Goal: Find specific page/section: Find specific page/section

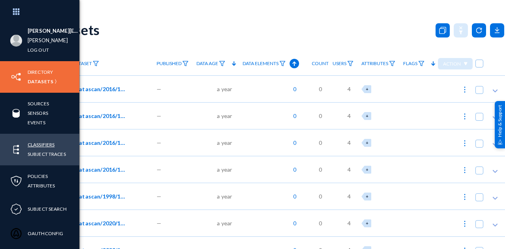
click at [43, 142] on link "Classifiers" at bounding box center [41, 144] width 27 height 9
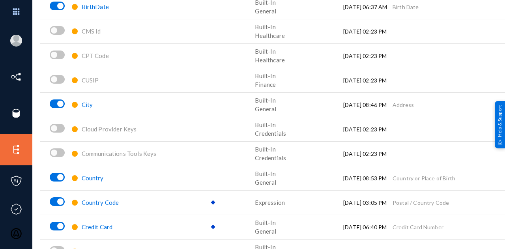
scroll to position [158, 0]
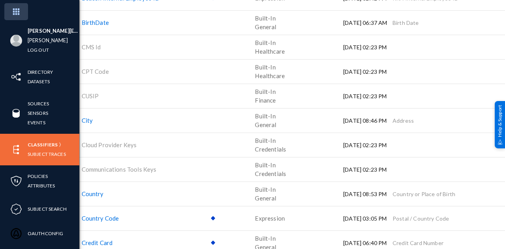
click at [13, 7] on img at bounding box center [16, 11] width 24 height 17
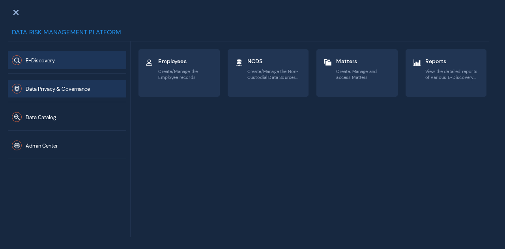
click at [69, 89] on span "Data Privacy & Governance" at bounding box center [58, 89] width 64 height 7
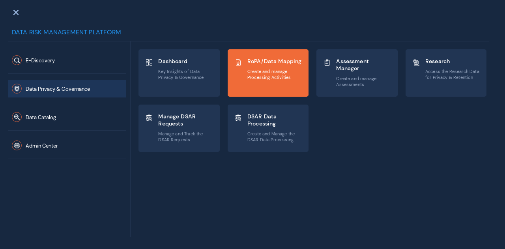
click at [243, 80] on div "RoPA/Data Mapping Create and manage Processing Activities" at bounding box center [268, 69] width 69 height 26
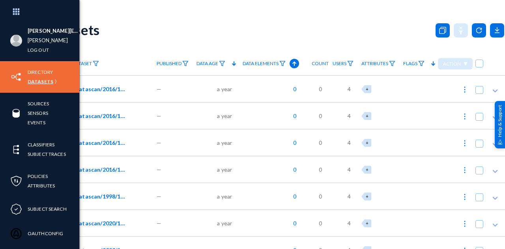
click at [40, 82] on link "Datasets" at bounding box center [41, 81] width 26 height 9
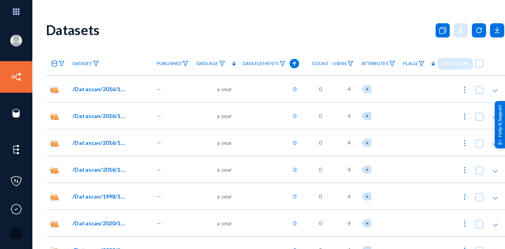
click at [54, 61] on icon at bounding box center [54, 63] width 6 height 6
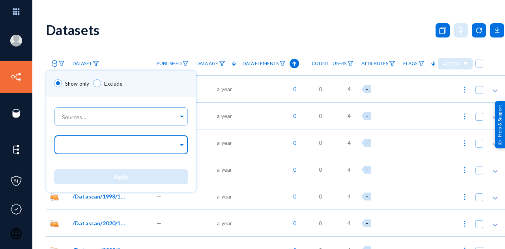
click at [83, 146] on input "text" at bounding box center [119, 145] width 118 height 7
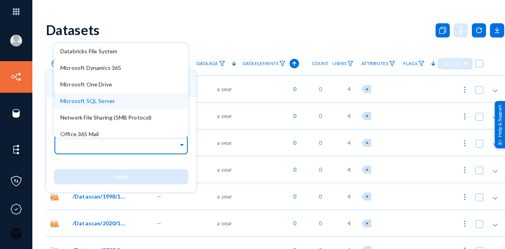
type input "a"
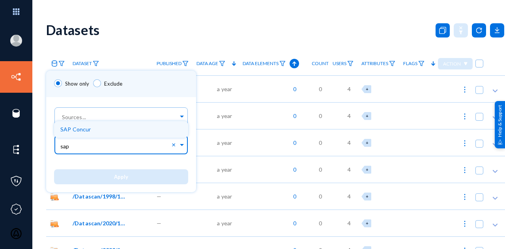
click at [98, 128] on div "SAP Concur" at bounding box center [121, 129] width 134 height 17
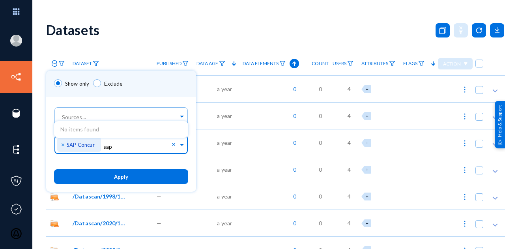
type input "sap"
click at [127, 149] on input "sap" at bounding box center [137, 146] width 68 height 7
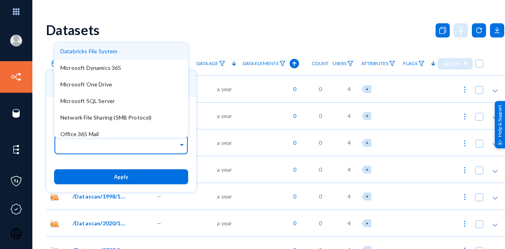
click at [137, 10] on div at bounding box center [252, 124] width 505 height 249
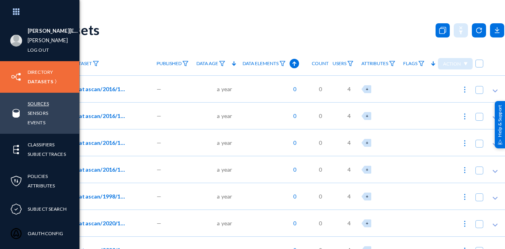
click at [43, 106] on link "Sources" at bounding box center [38, 103] width 21 height 9
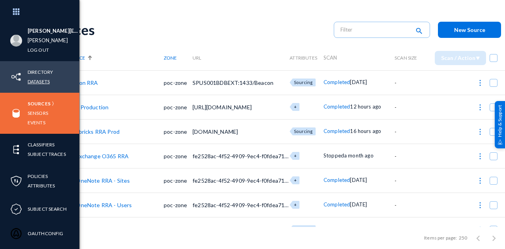
click at [38, 82] on link "Datasets" at bounding box center [39, 81] width 22 height 9
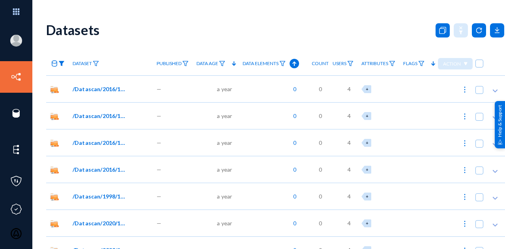
click at [62, 63] on img at bounding box center [61, 64] width 6 height 6
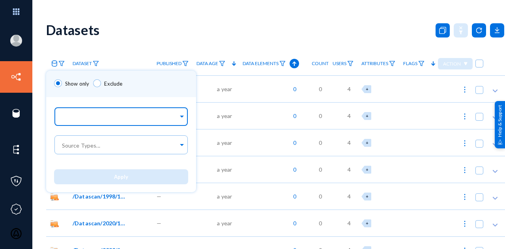
click at [97, 118] on input "text" at bounding box center [119, 117] width 118 height 7
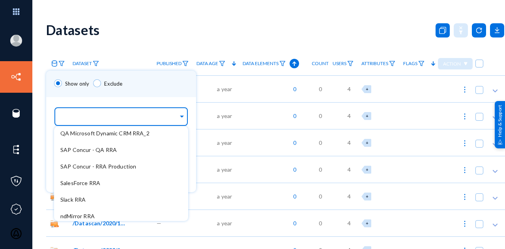
scroll to position [170, 0]
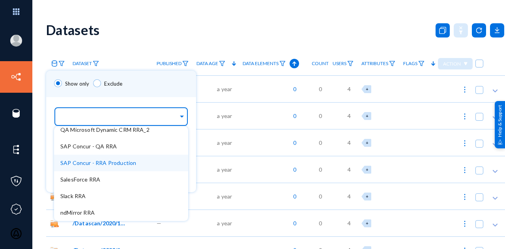
click at [101, 163] on span "SAP Concur - RRA Production" at bounding box center [98, 162] width 76 height 7
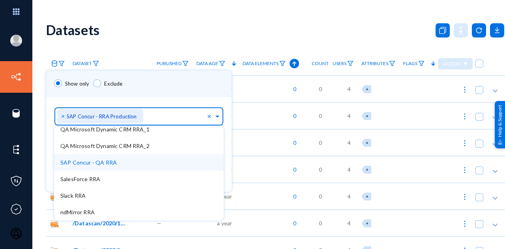
scroll to position [154, 0]
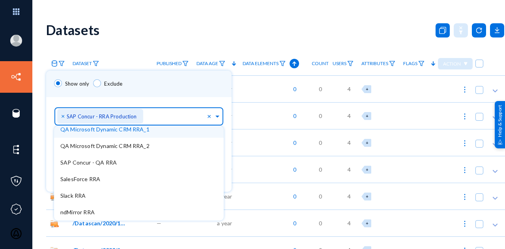
click at [183, 92] on div "Show only Exclude" at bounding box center [138, 84] width 185 height 26
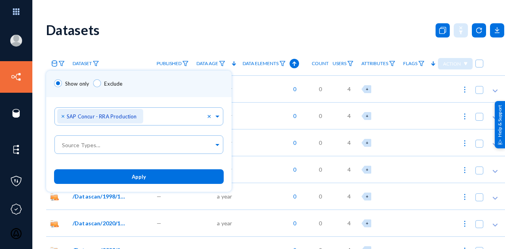
click at [160, 178] on button "Apply" at bounding box center [139, 176] width 170 height 15
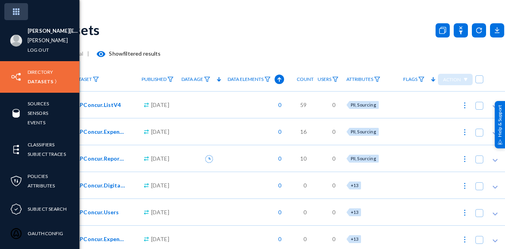
click at [14, 8] on img at bounding box center [16, 11] width 24 height 17
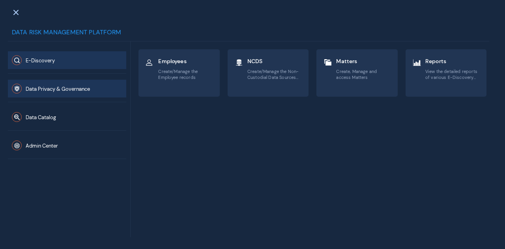
click at [63, 89] on span "Data Privacy & Governance" at bounding box center [58, 89] width 64 height 7
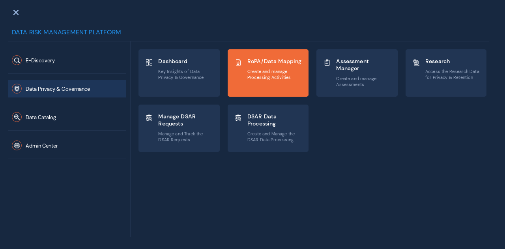
click at [268, 83] on div "RoPA/Data Mapping Create and manage Processing Activities" at bounding box center [268, 73] width 80 height 47
